Goal: Task Accomplishment & Management: Manage account settings

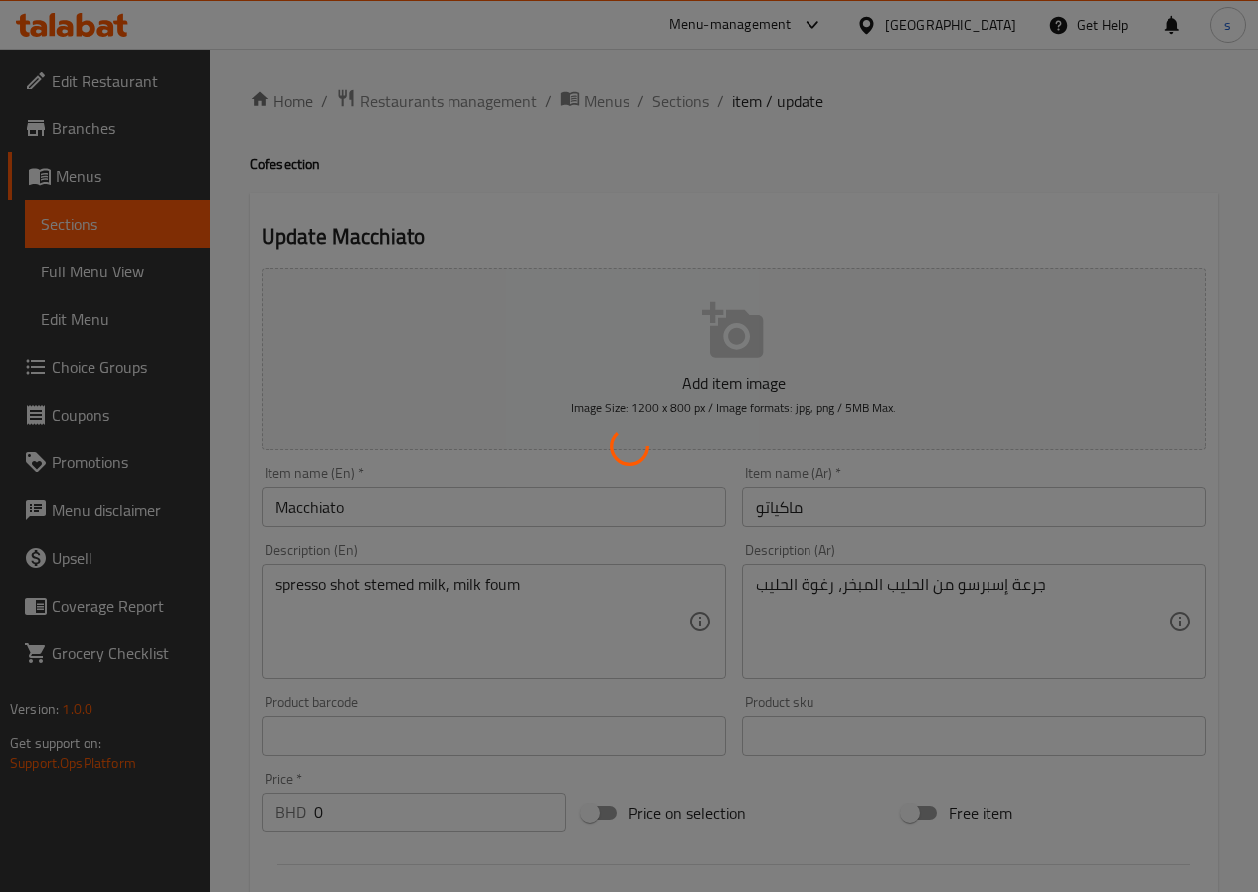
type input "إضافات للحجم صغير"
type input "0"
type input "1"
type input "إختيارك للسكر"
type input "1"
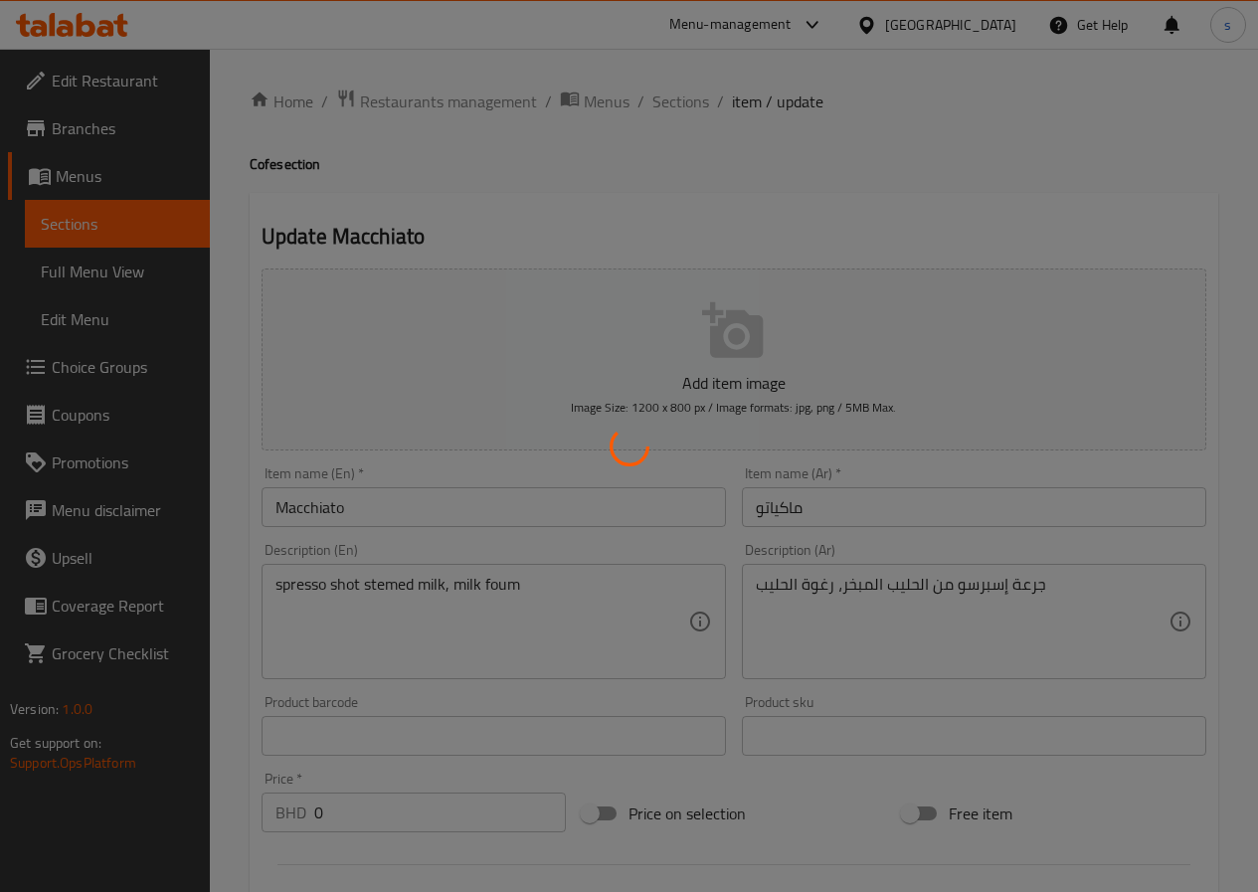
type input "1"
type input "إضافات للحجم وسط"
type input "0"
type input "1"
type input "إختيارك للسكر"
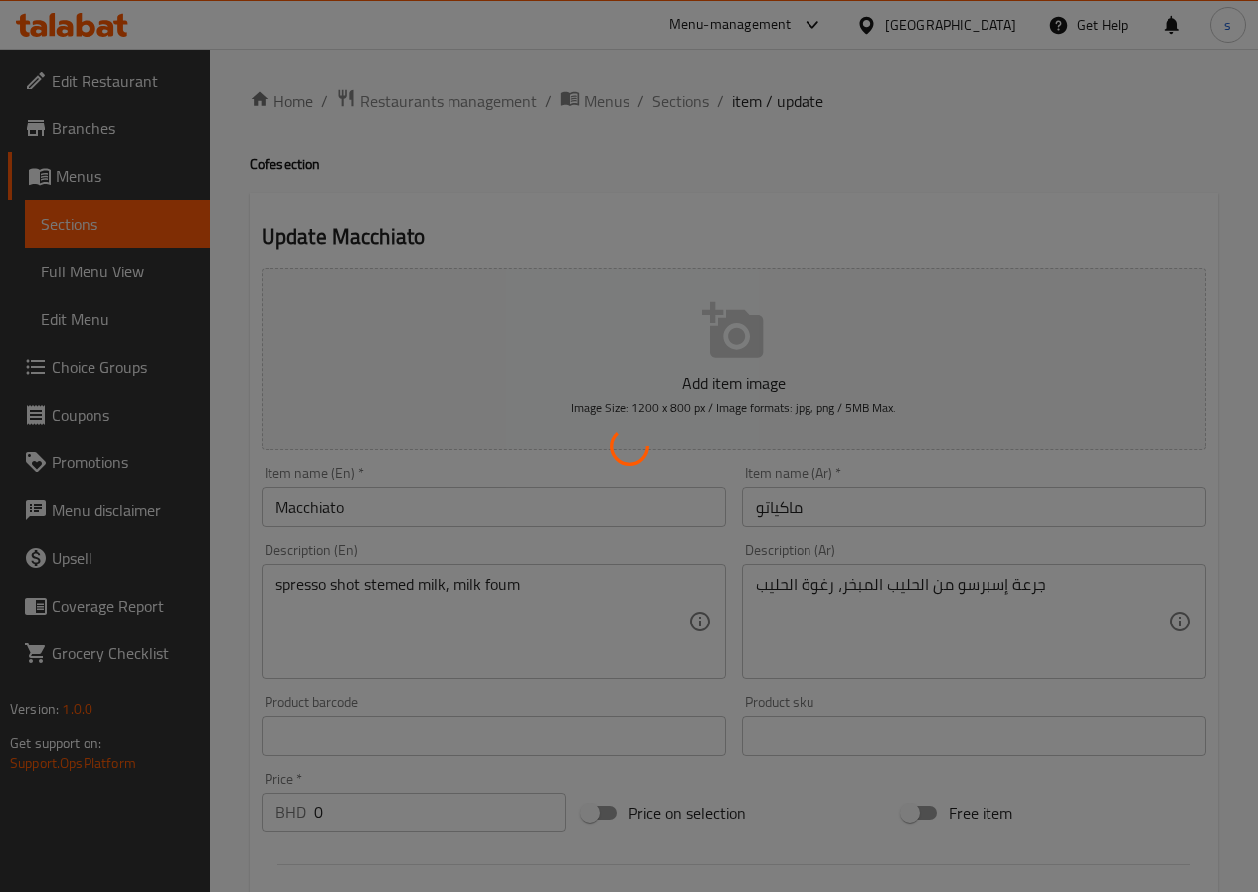
type input "1"
type input "إضافات للحجم كبير"
type input "0"
type input "1"
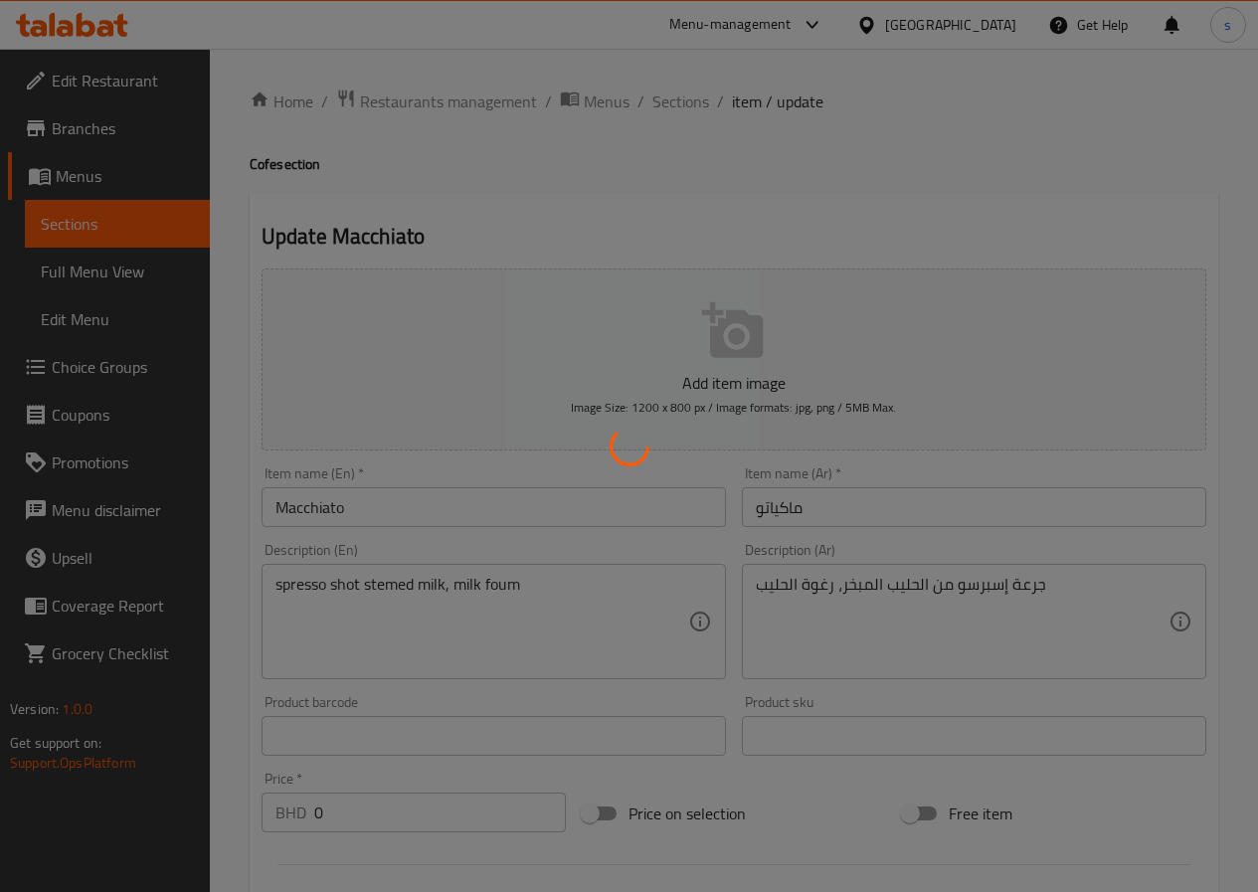
type input "إختيارك للسكر"
type input "1"
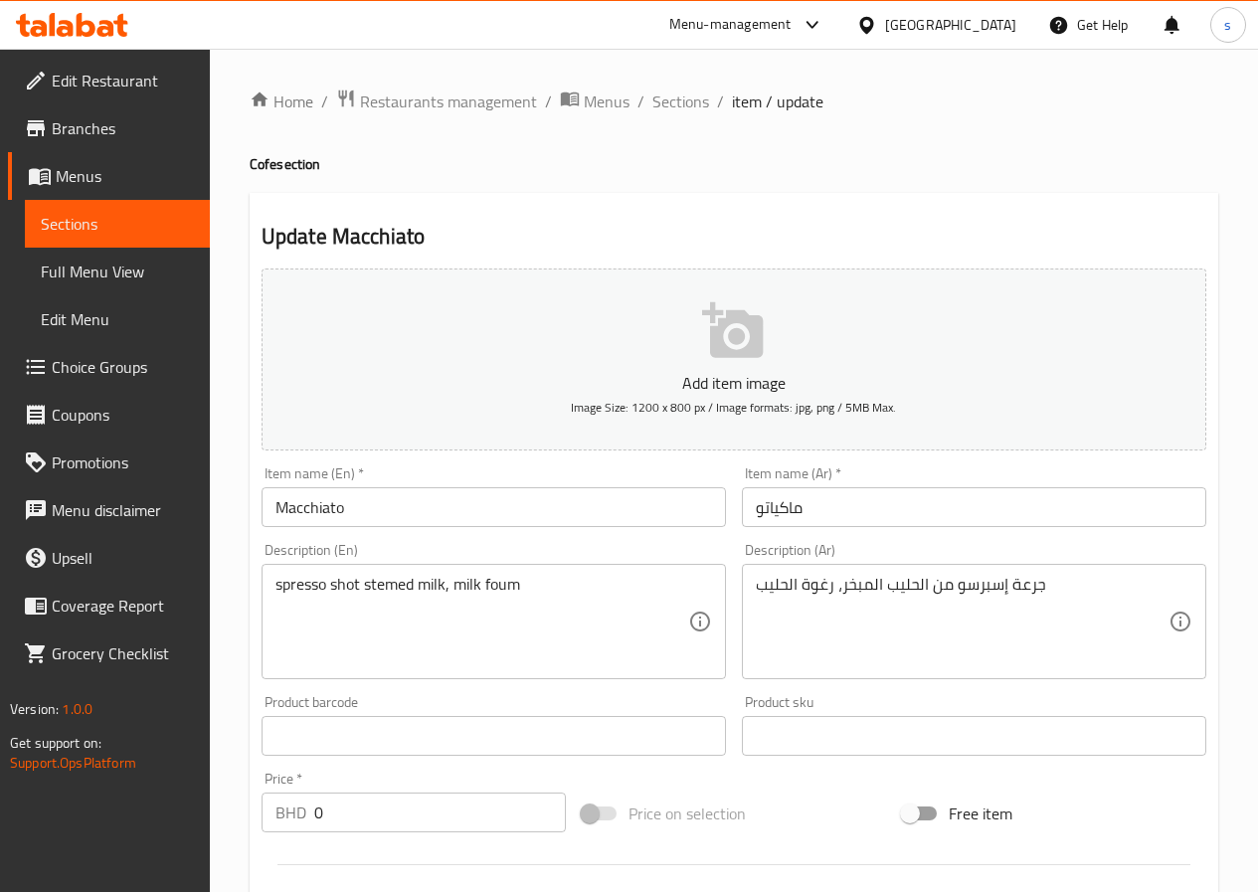
click at [972, 18] on div "[GEOGRAPHIC_DATA]" at bounding box center [950, 25] width 131 height 22
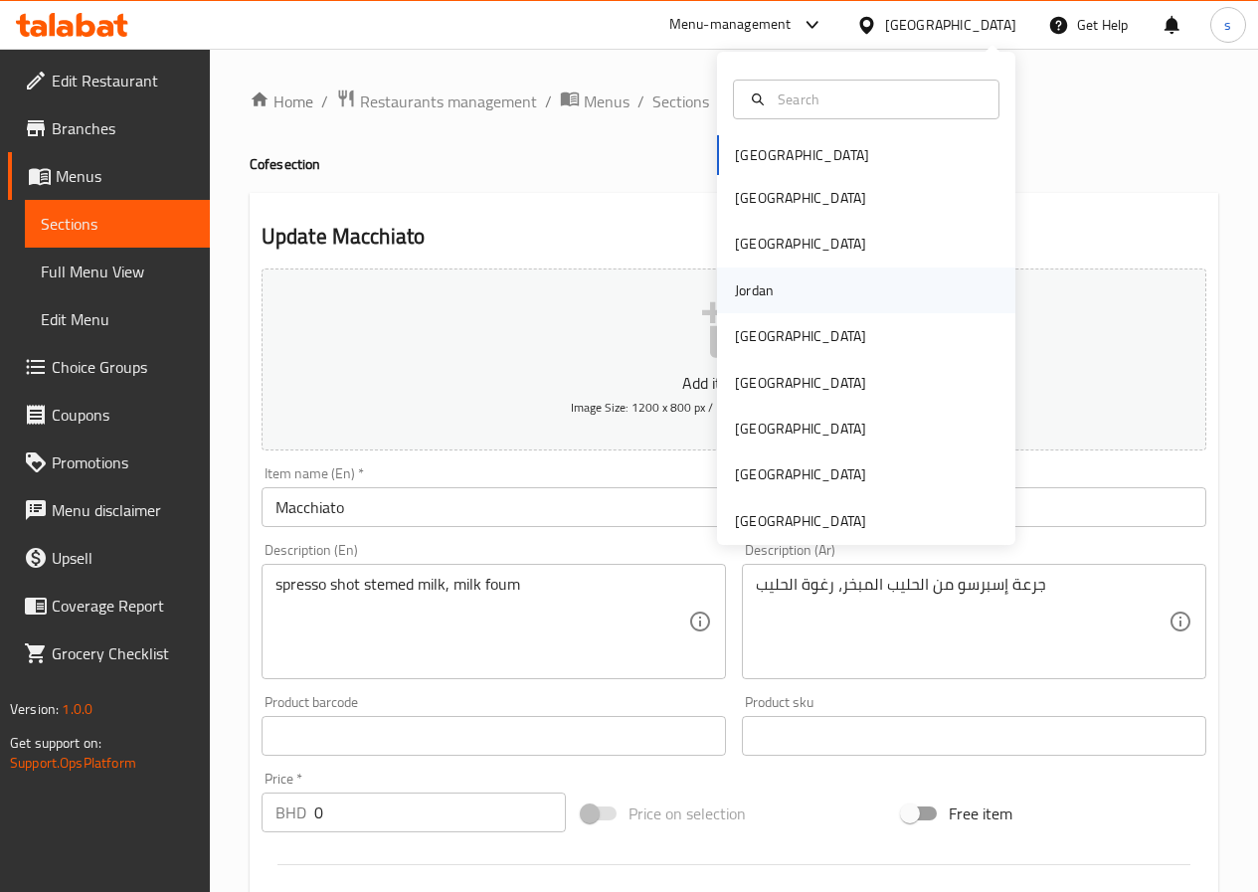
click at [804, 284] on div "Jordan" at bounding box center [866, 290] width 298 height 46
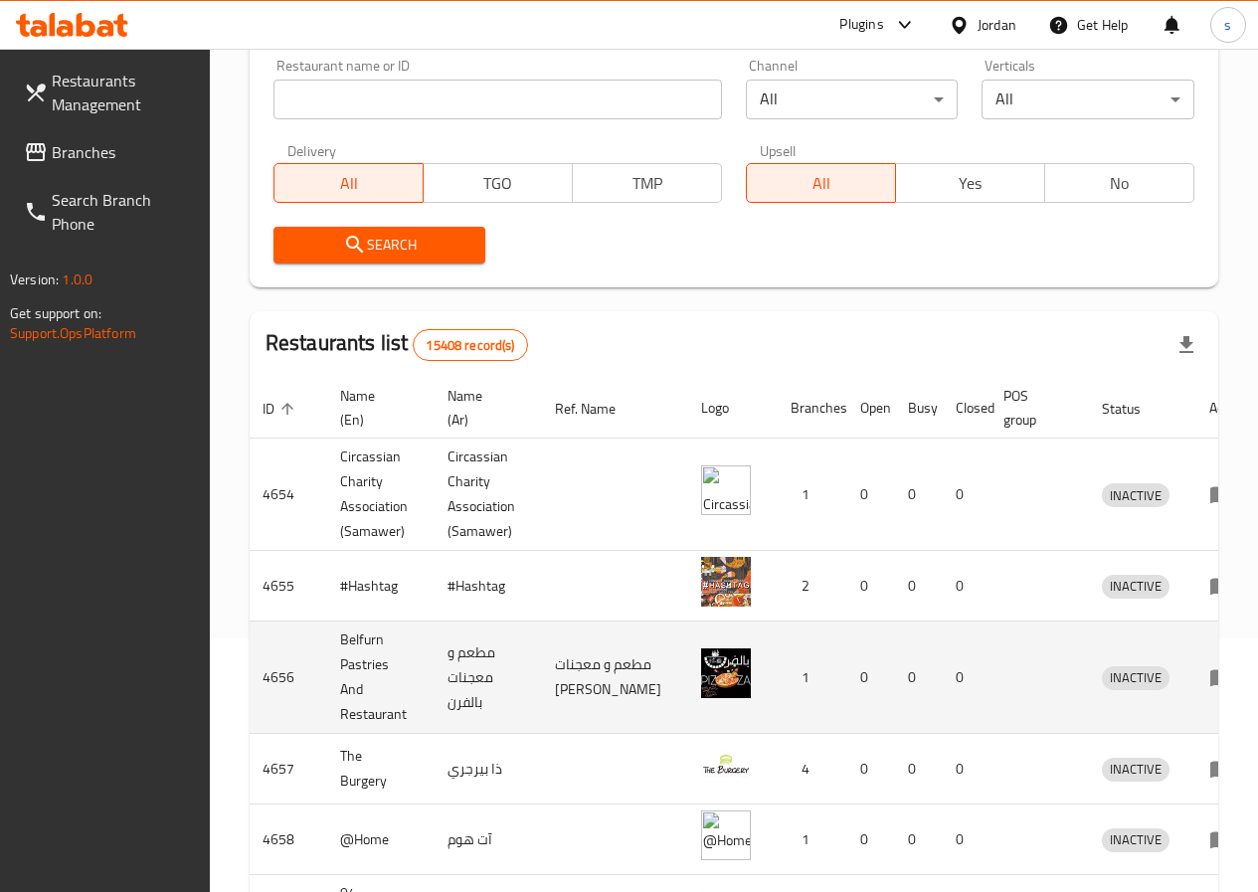
scroll to position [348, 0]
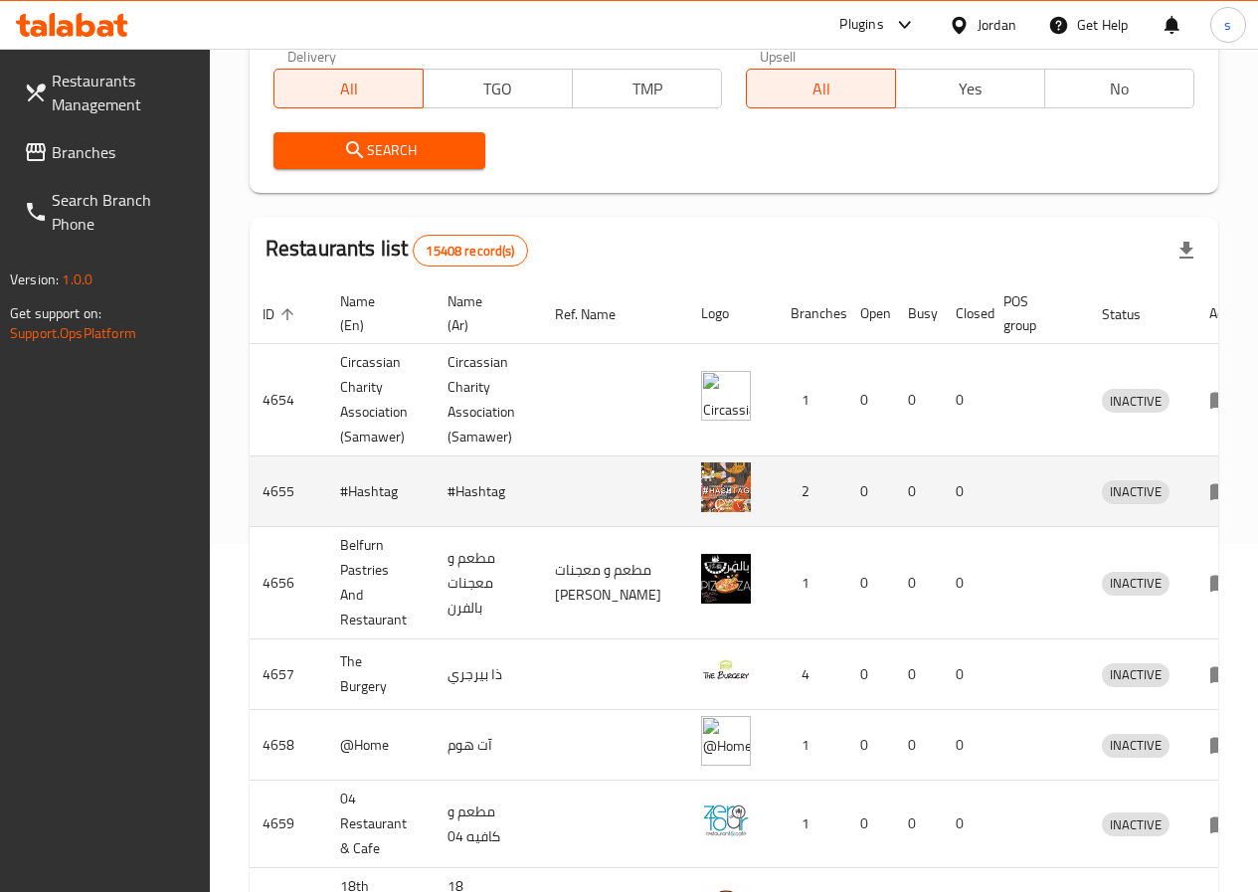
click at [420, 480] on td "#Hashtag" at bounding box center [377, 491] width 107 height 71
click at [892, 474] on td "0" at bounding box center [916, 491] width 48 height 71
click at [1210, 487] on icon "enhanced table" at bounding box center [1221, 492] width 22 height 17
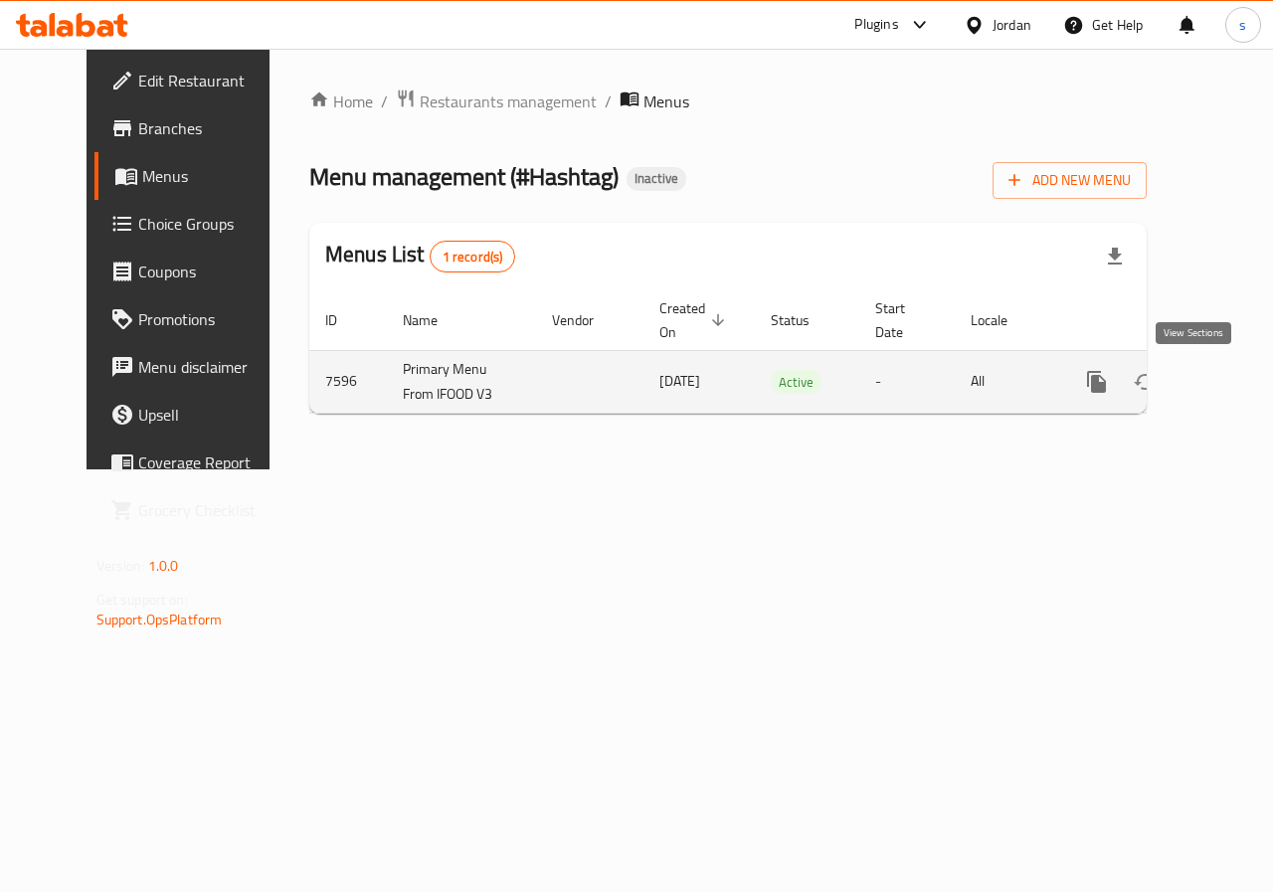
click at [1228, 377] on icon "enhanced table" at bounding box center [1240, 382] width 24 height 24
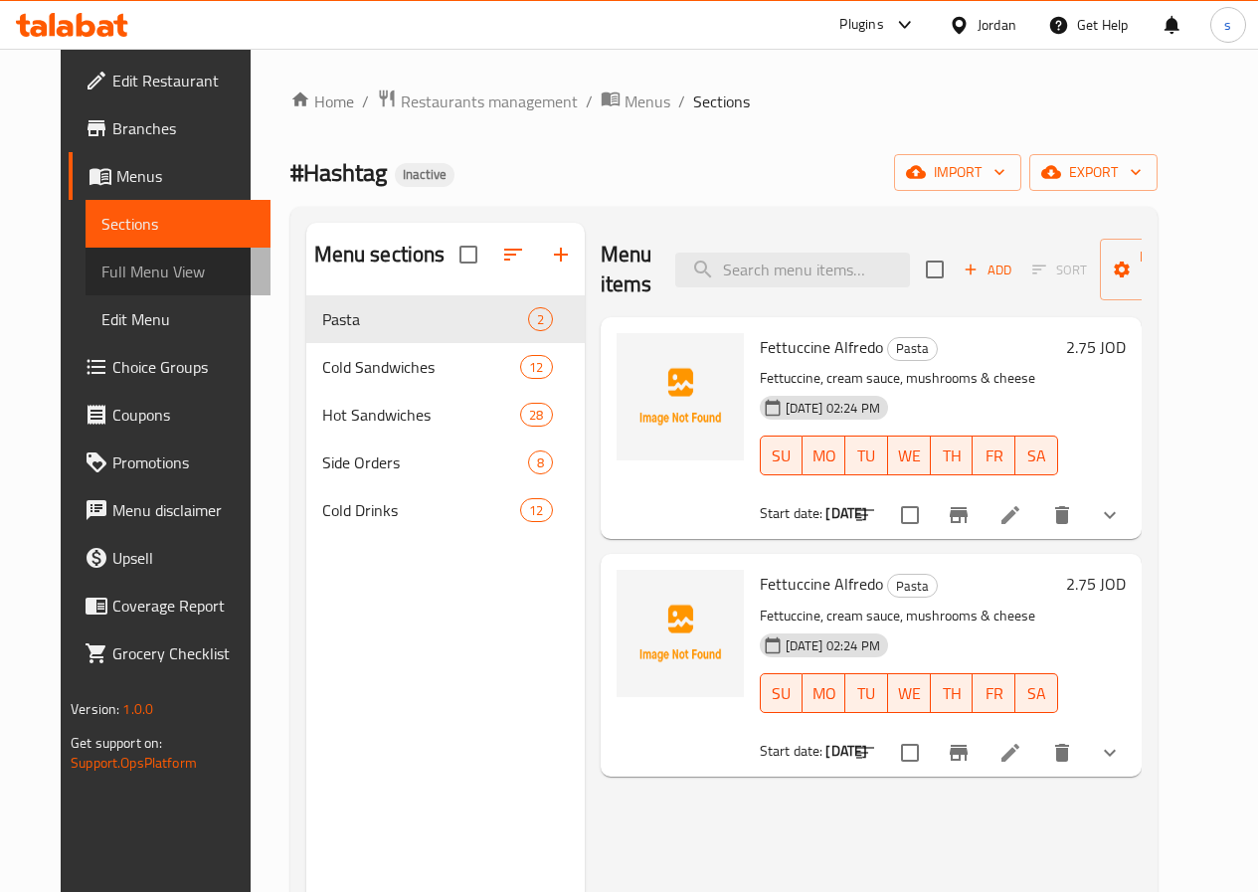
click at [107, 264] on span "Full Menu View" at bounding box center [177, 272] width 153 height 24
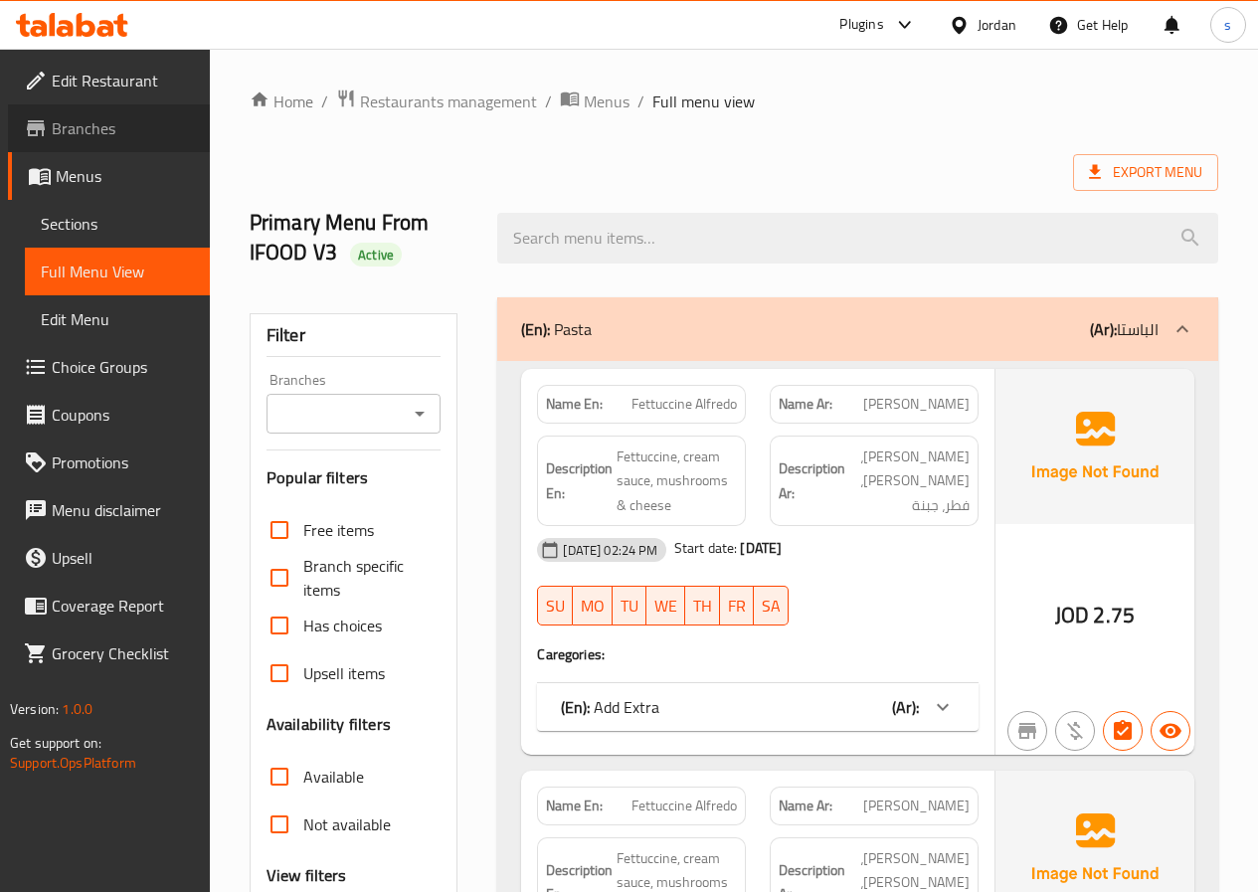
click at [127, 129] on span "Branches" at bounding box center [123, 128] width 142 height 24
